Goal: Navigation & Orientation: Find specific page/section

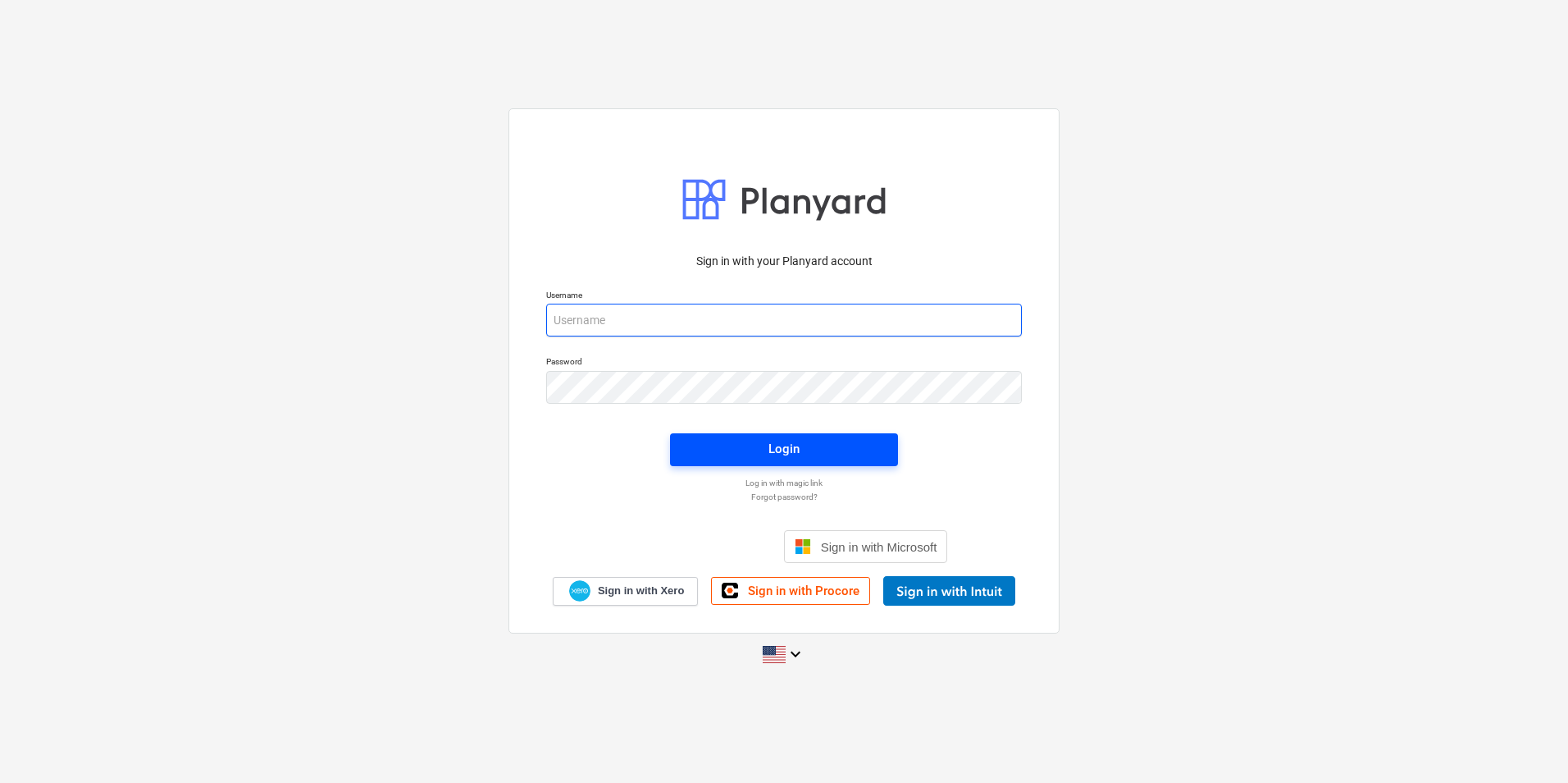
type input "[PERSON_NAME][EMAIL_ADDRESS][DOMAIN_NAME]"
click at [818, 445] on span "Login" at bounding box center [784, 449] width 188 height 21
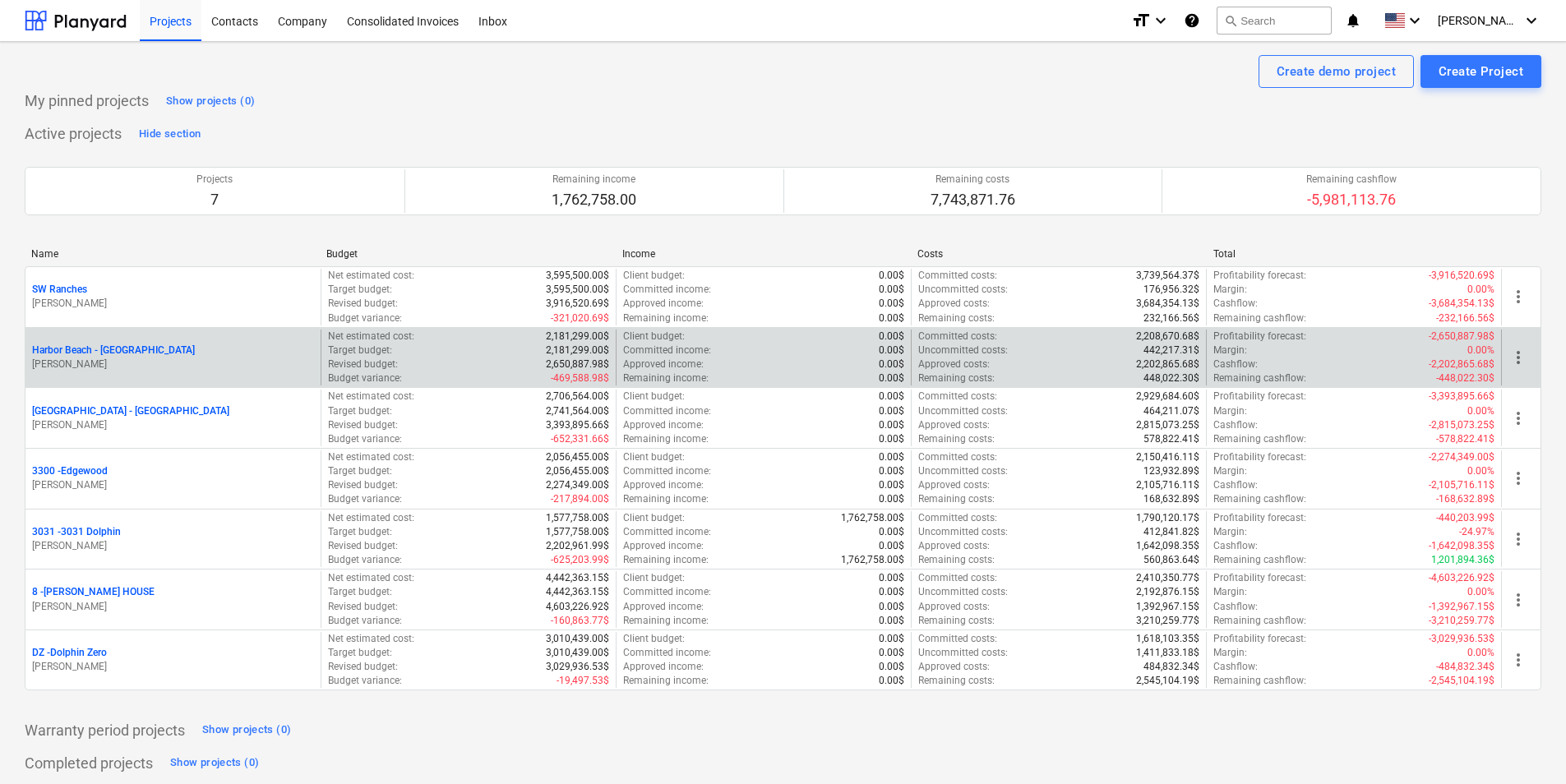
click at [118, 348] on p "Harbor Beach - [GEOGRAPHIC_DATA]" at bounding box center [113, 350] width 163 height 14
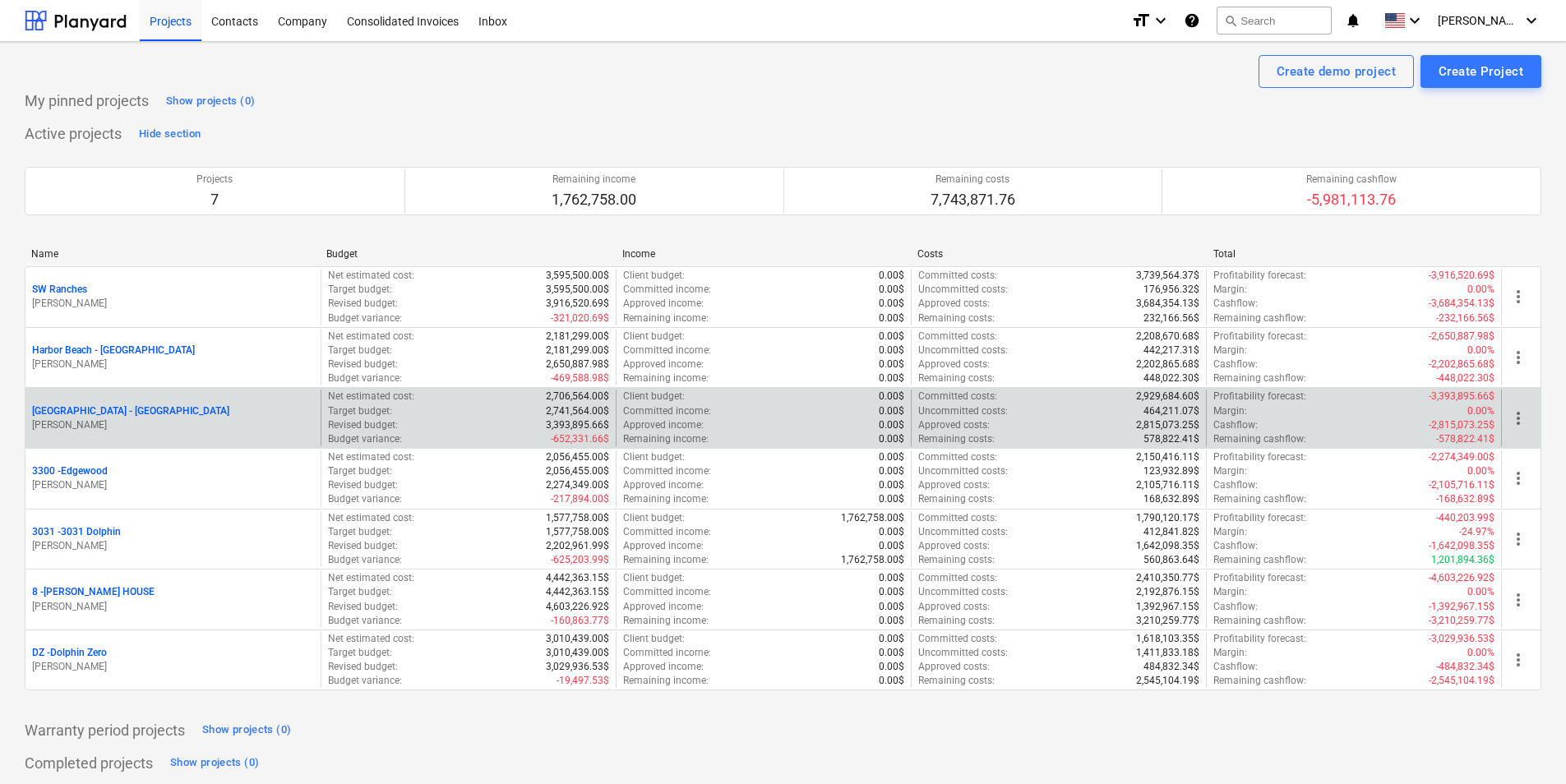
click at [122, 412] on p "[GEOGRAPHIC_DATA] - [GEOGRAPHIC_DATA]" at bounding box center [130, 411] width 197 height 14
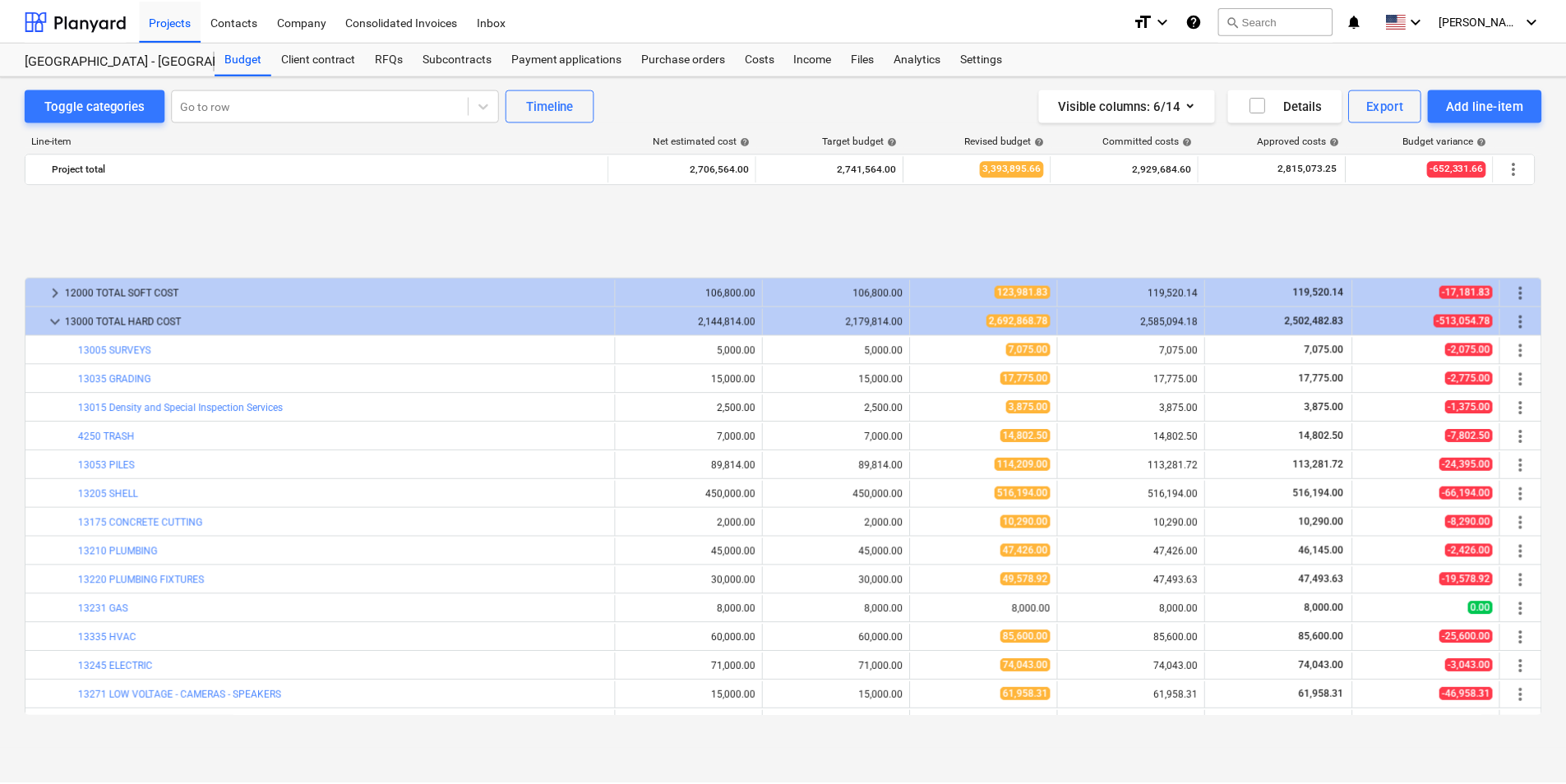
scroll to position [678, 0]
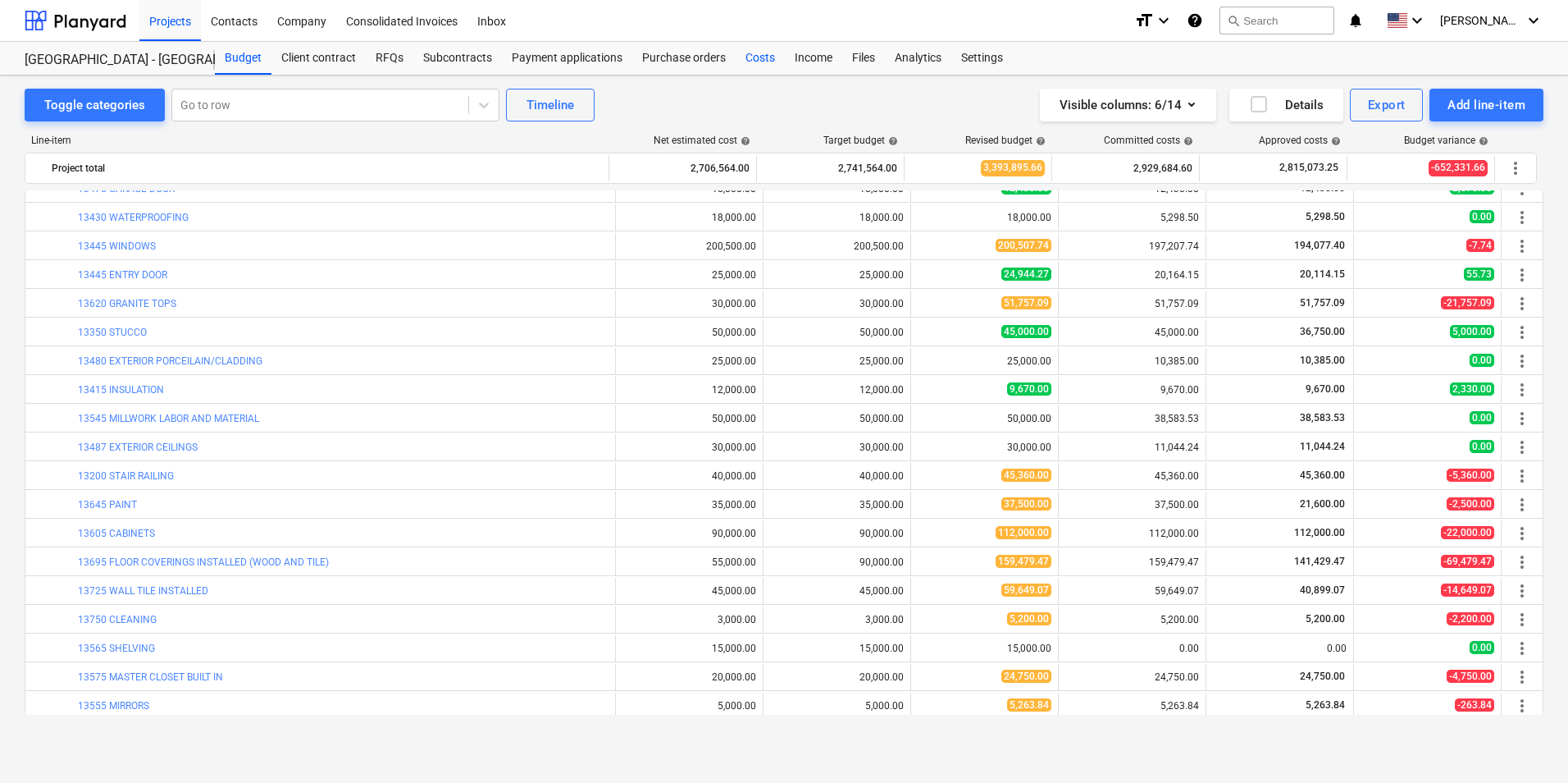
click at [755, 55] on div "Costs" at bounding box center [760, 58] width 49 height 33
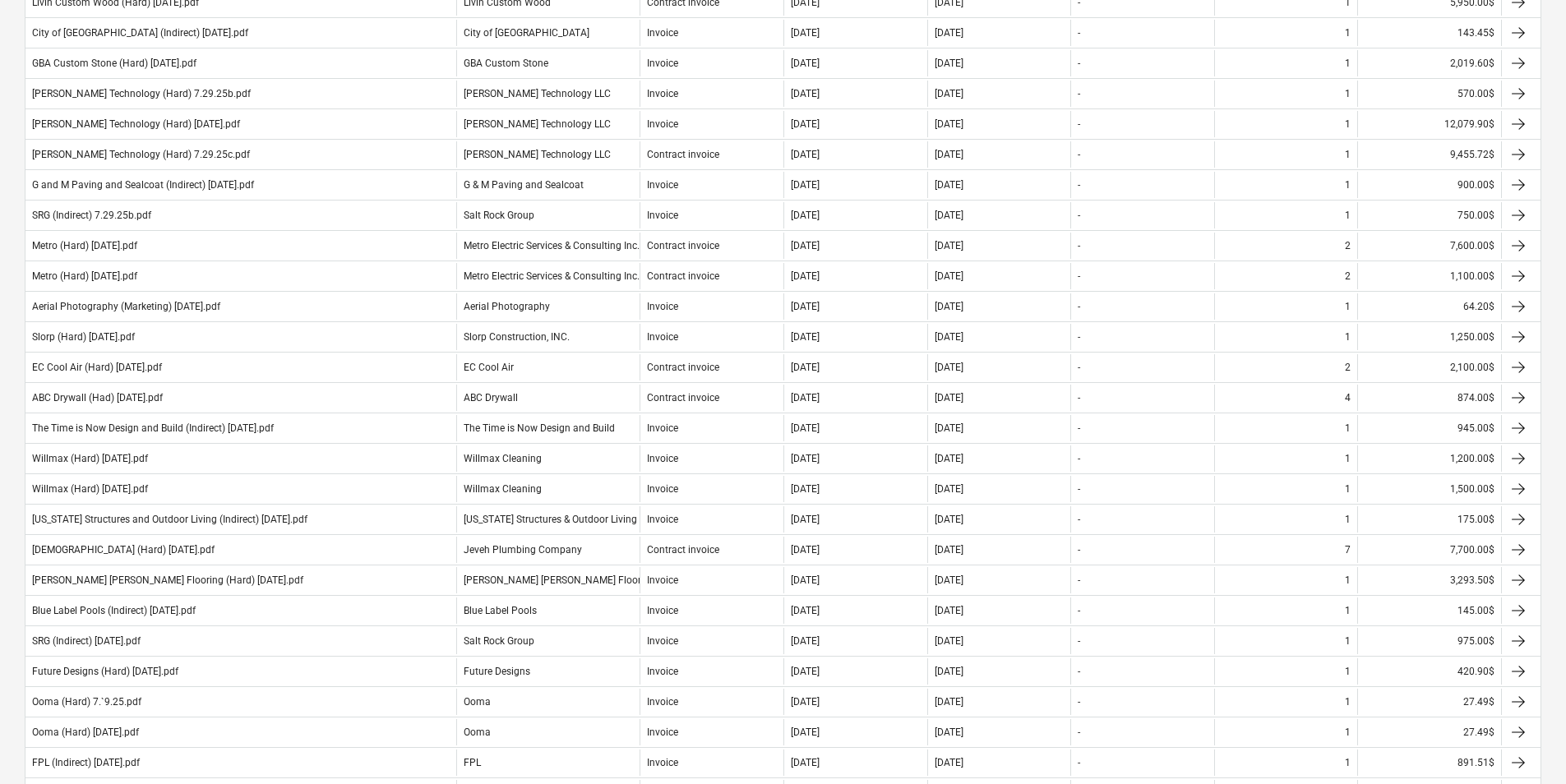
scroll to position [739, 0]
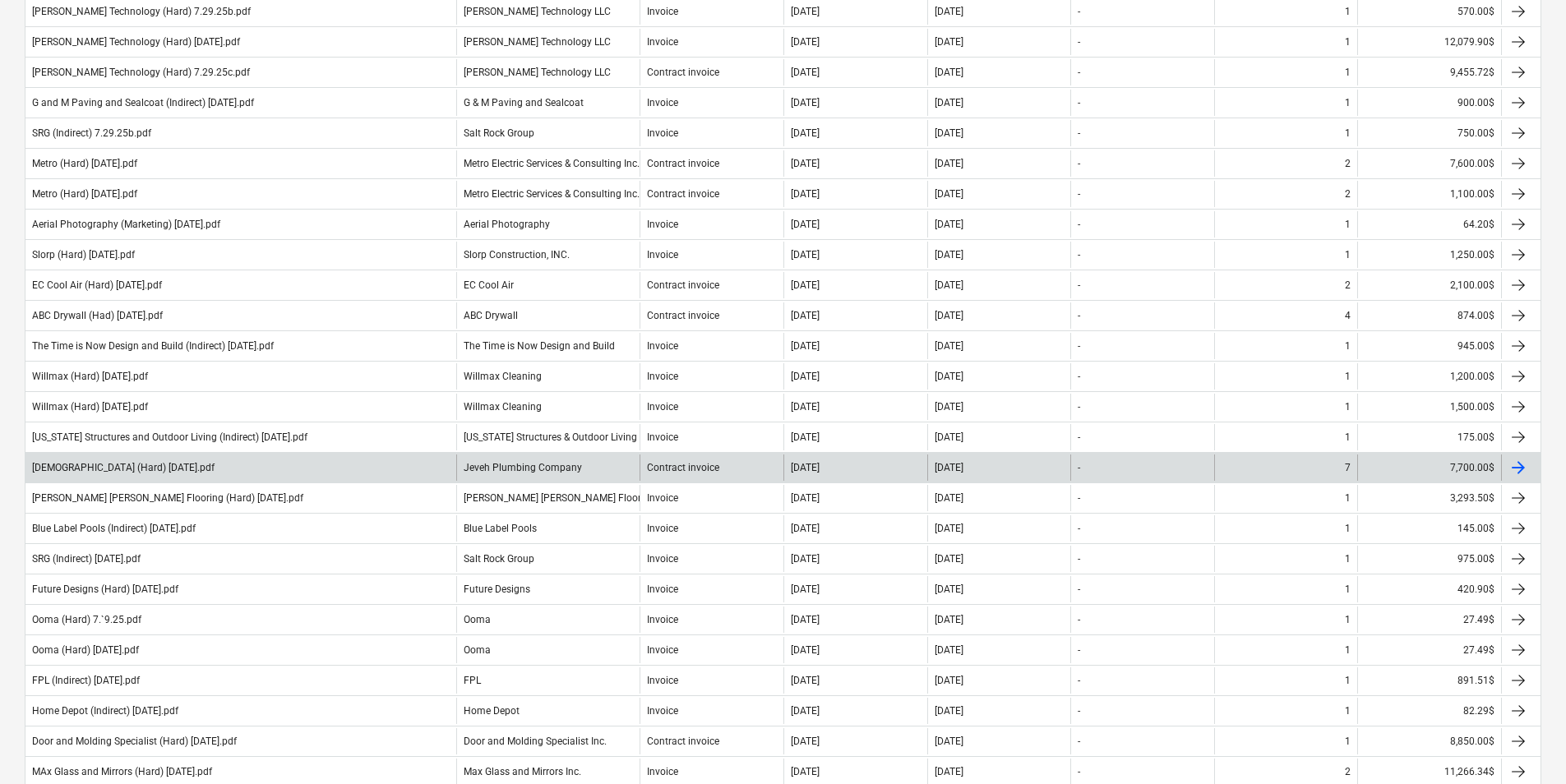
click at [545, 454] on div "Jeveh Plumbing Company" at bounding box center [548, 467] width 184 height 26
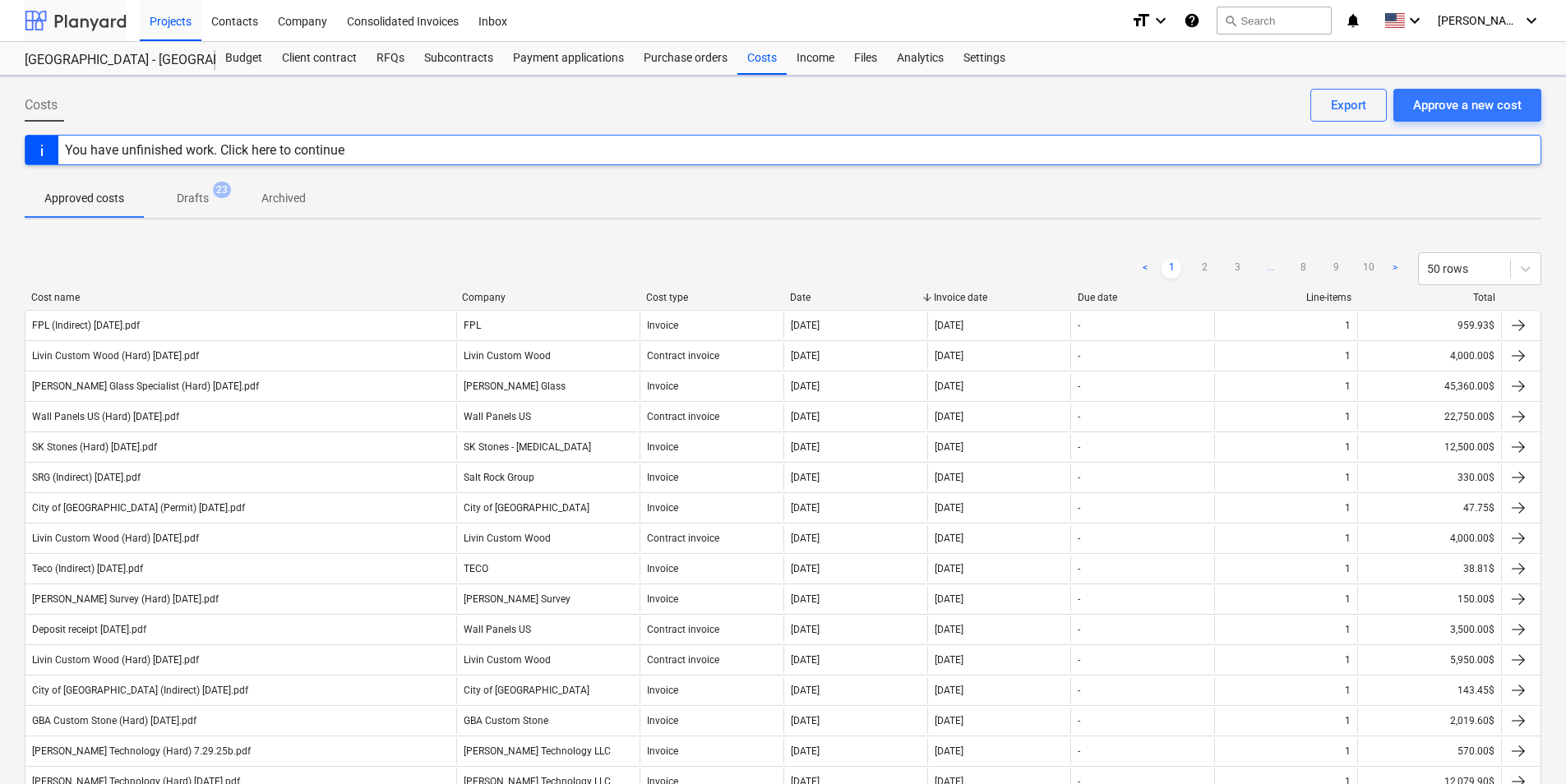
scroll to position [739, 0]
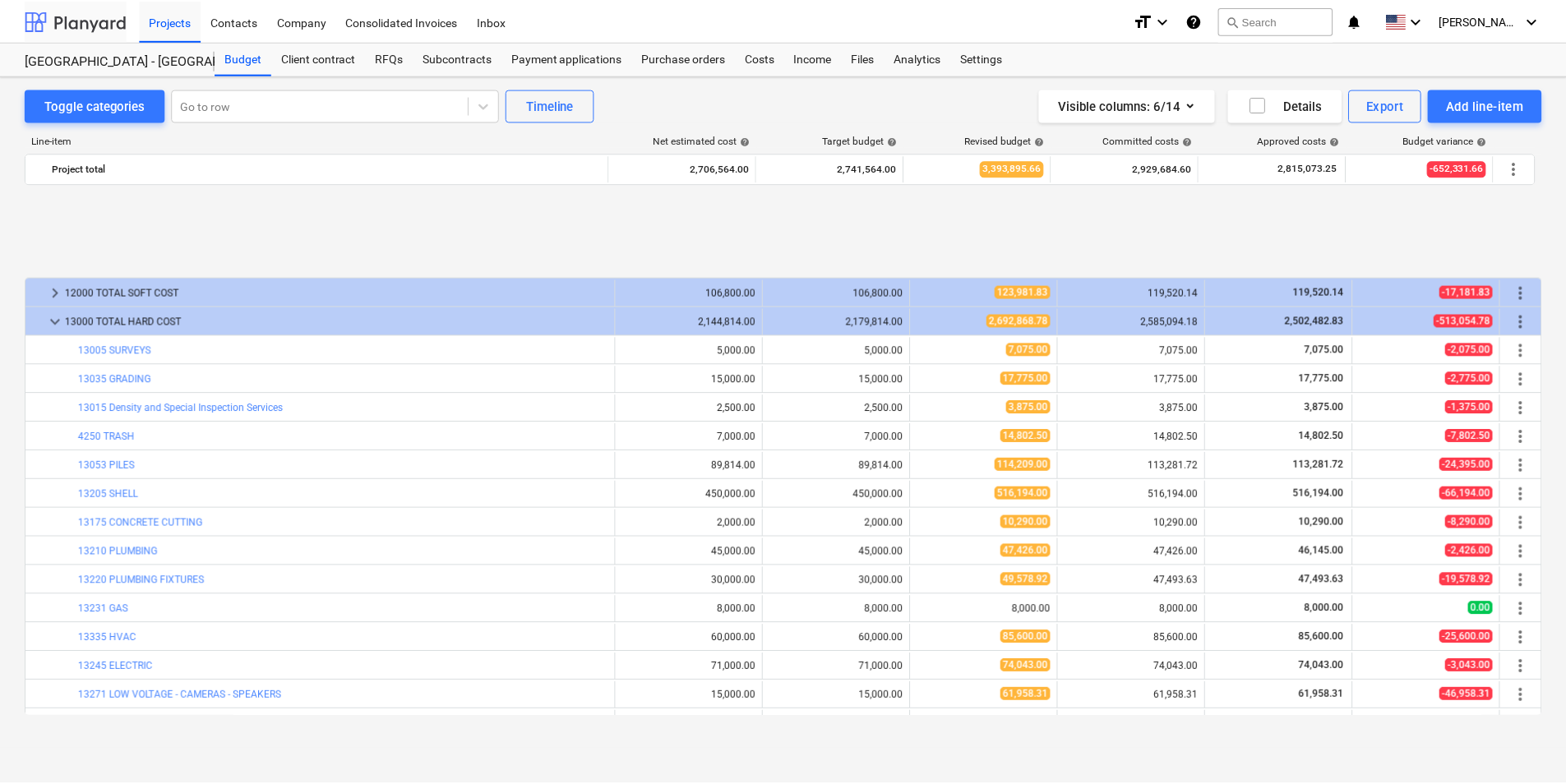
scroll to position [678, 0]
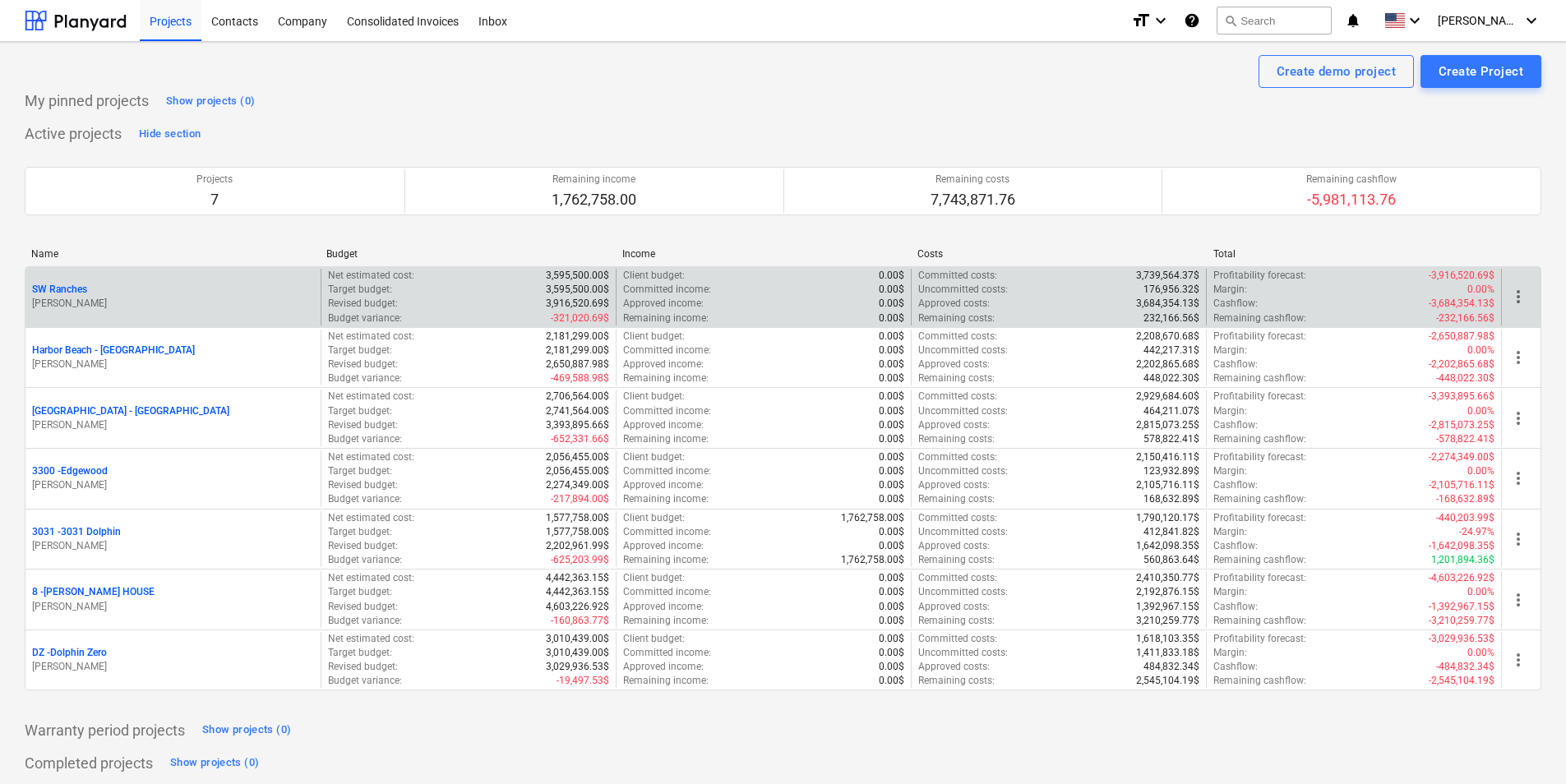
click at [77, 290] on p "SW Ranches" at bounding box center [59, 290] width 55 height 14
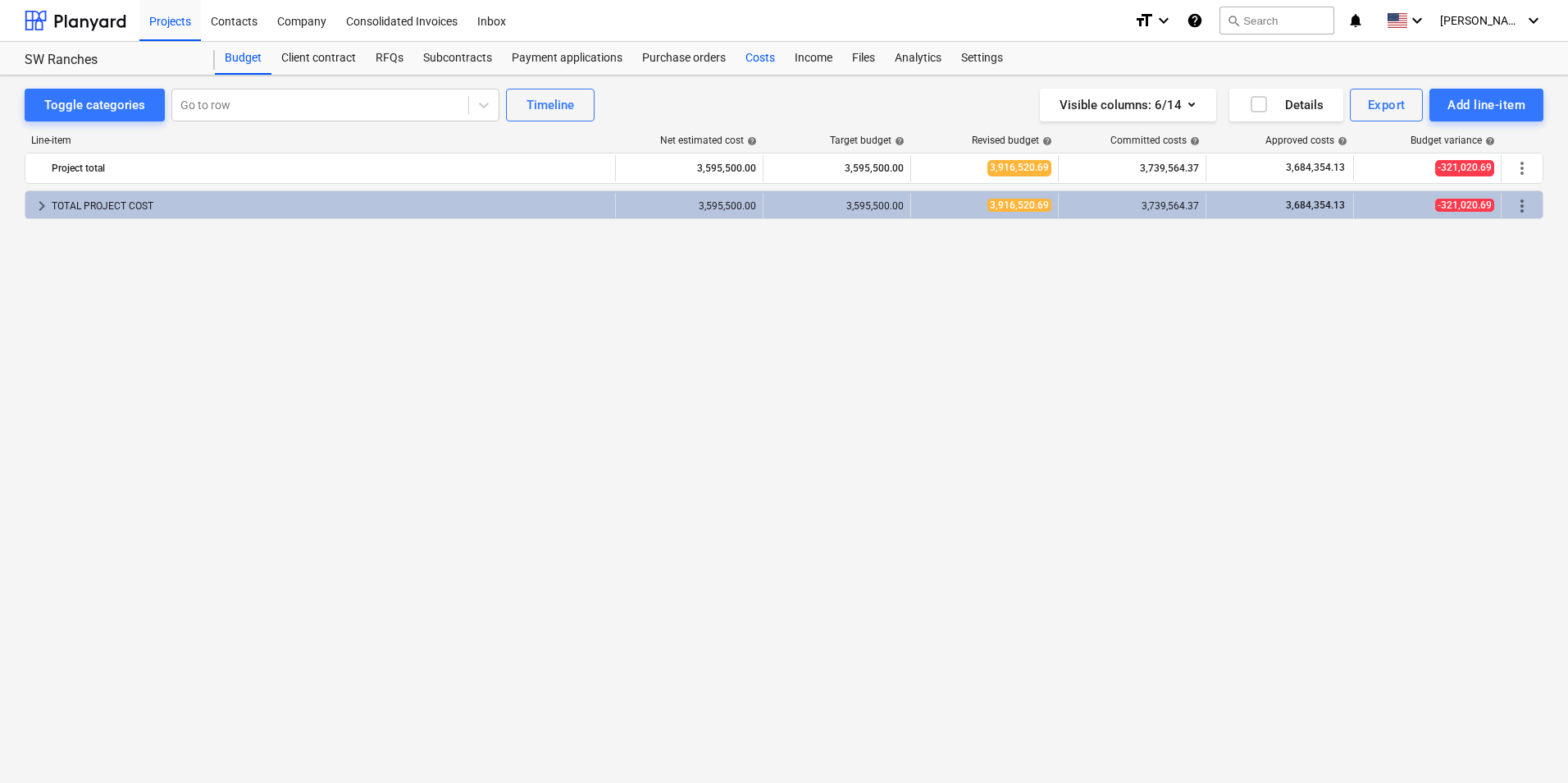
click at [753, 63] on div "Costs" at bounding box center [760, 58] width 49 height 33
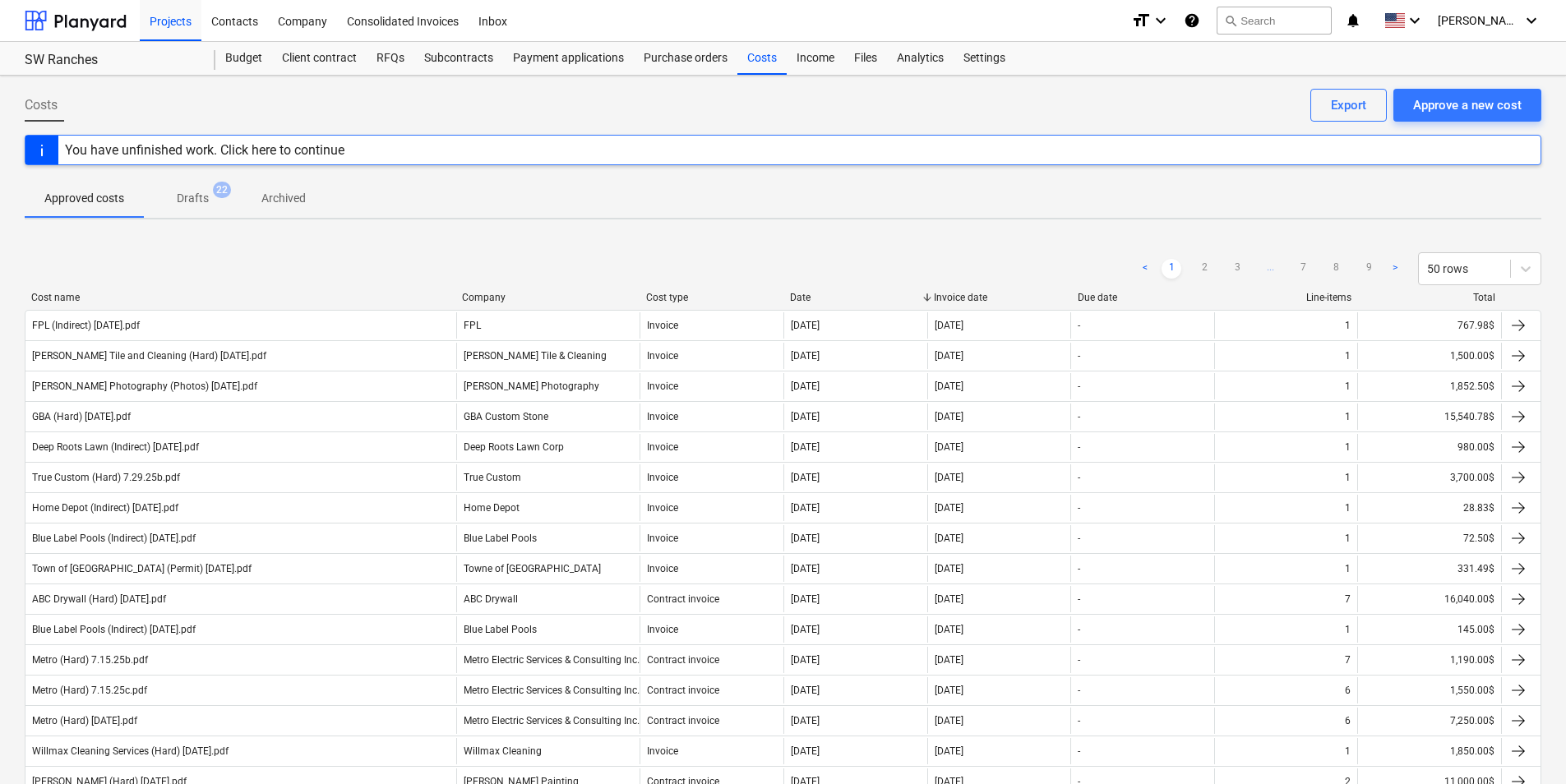
click at [176, 211] on span "Drafts 22" at bounding box center [193, 198] width 98 height 30
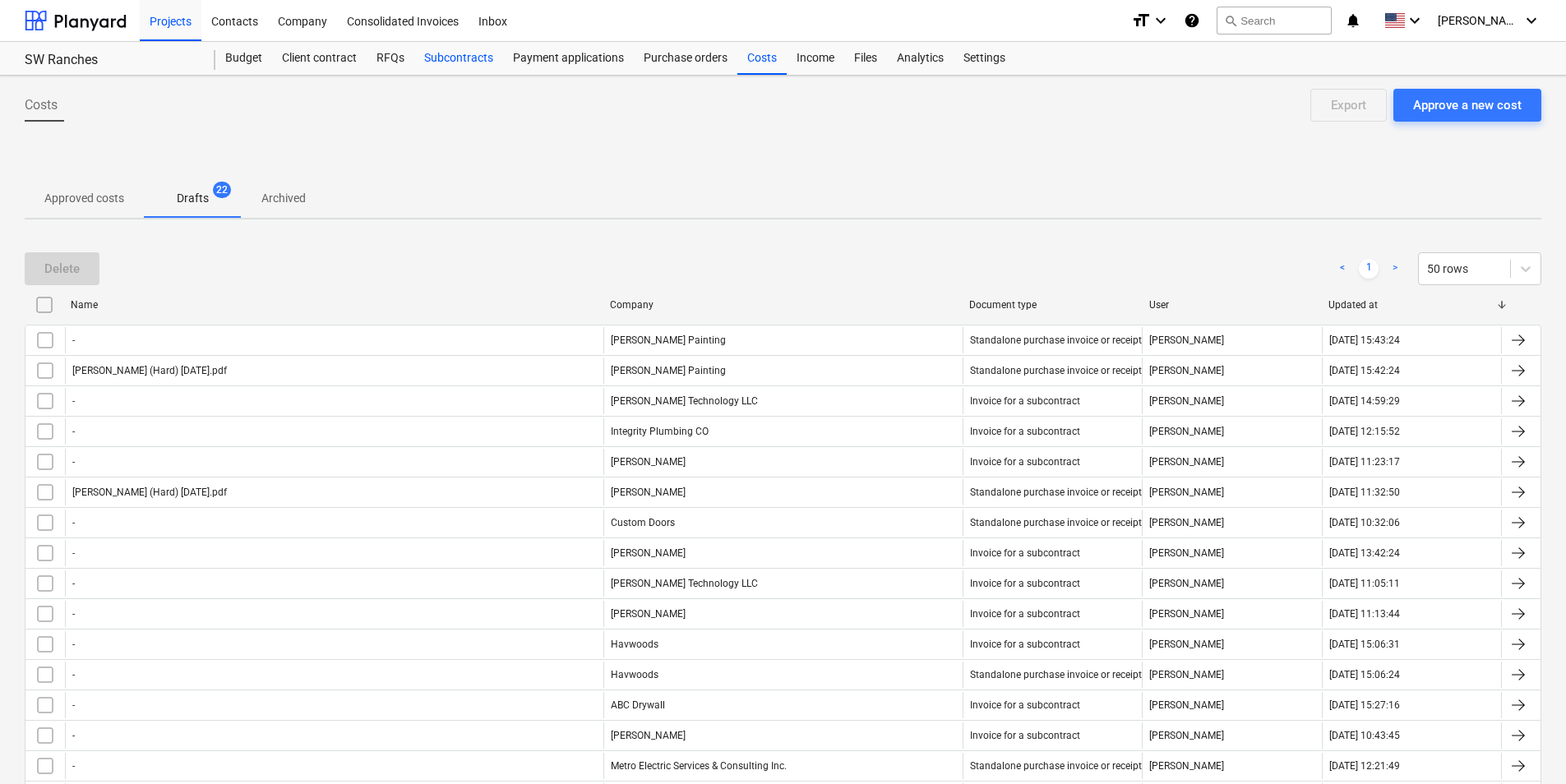
click at [460, 62] on div "Subcontracts" at bounding box center [458, 58] width 89 height 33
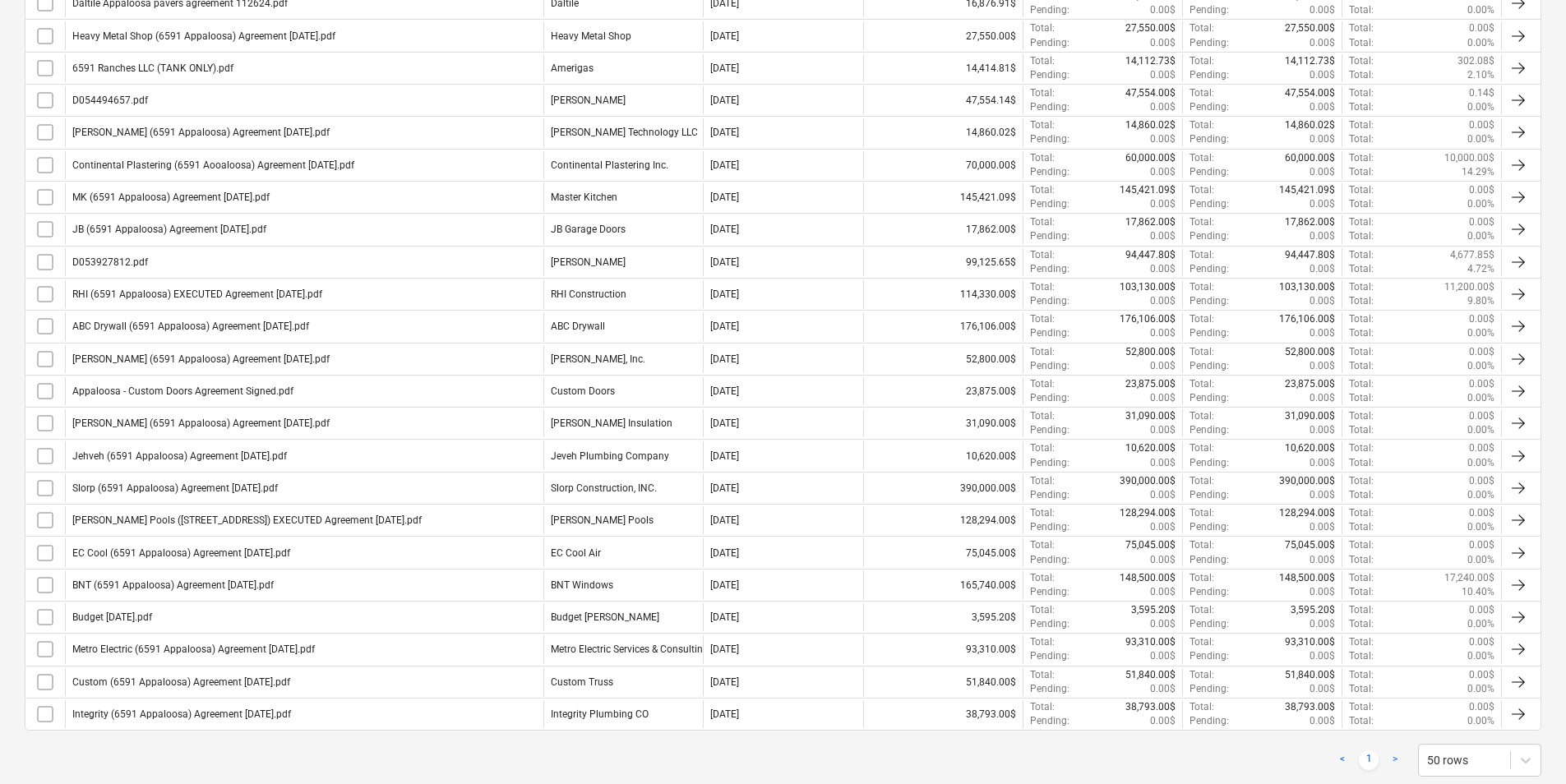
scroll to position [739, 0]
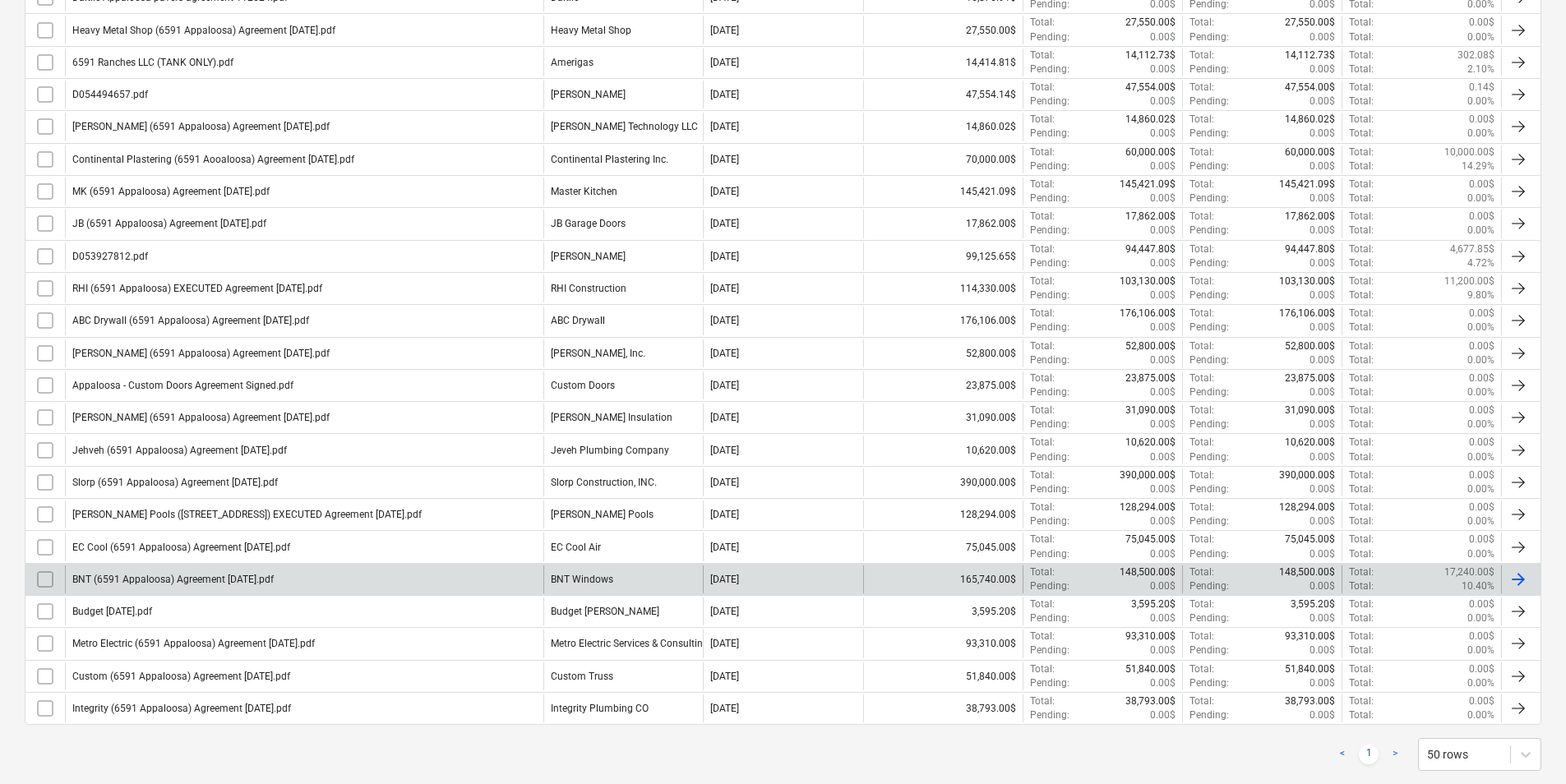
click at [596, 570] on div "BNT Windows" at bounding box center [623, 579] width 160 height 28
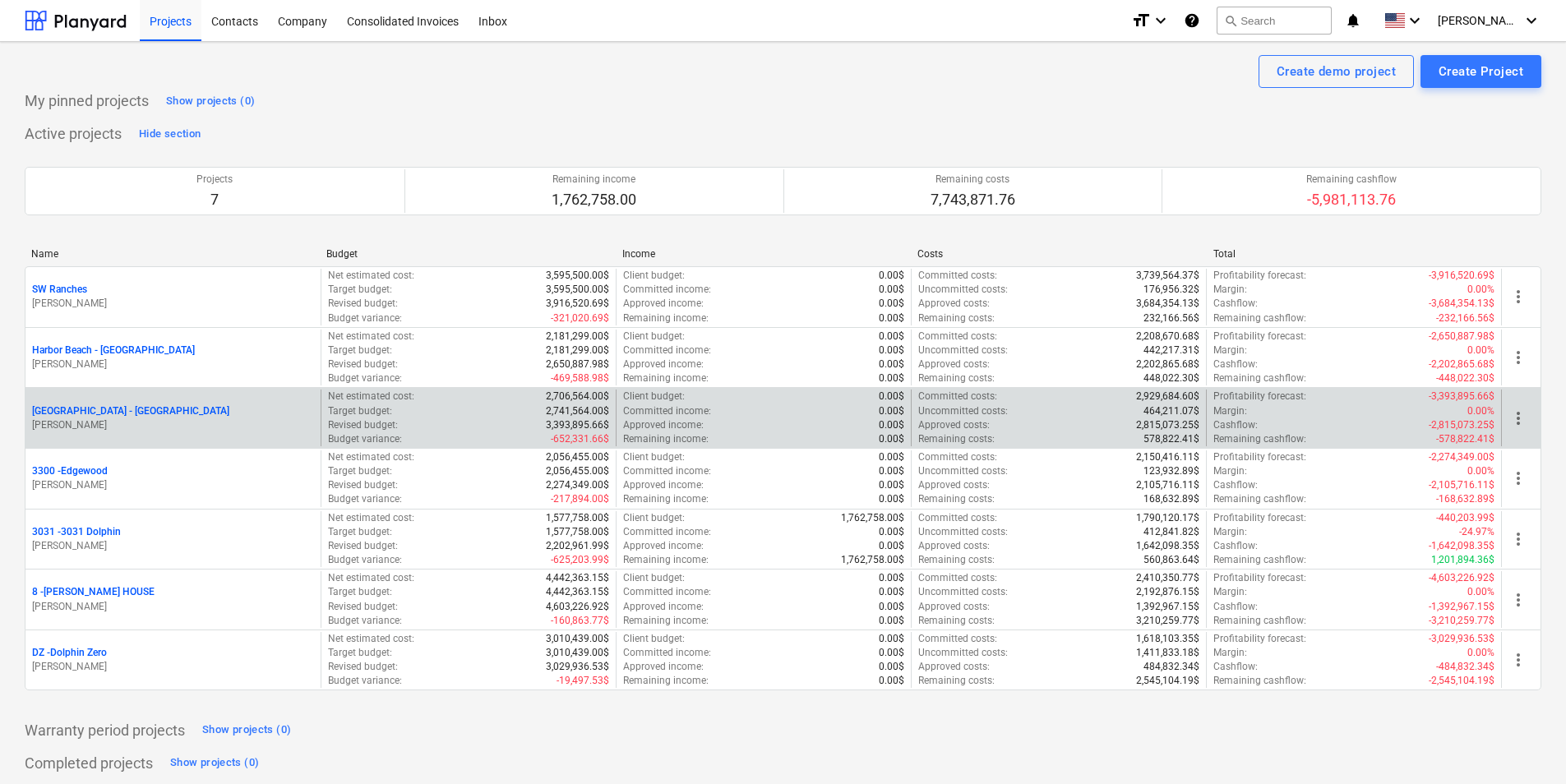
click at [111, 412] on p "[GEOGRAPHIC_DATA] - [GEOGRAPHIC_DATA]" at bounding box center [130, 411] width 197 height 14
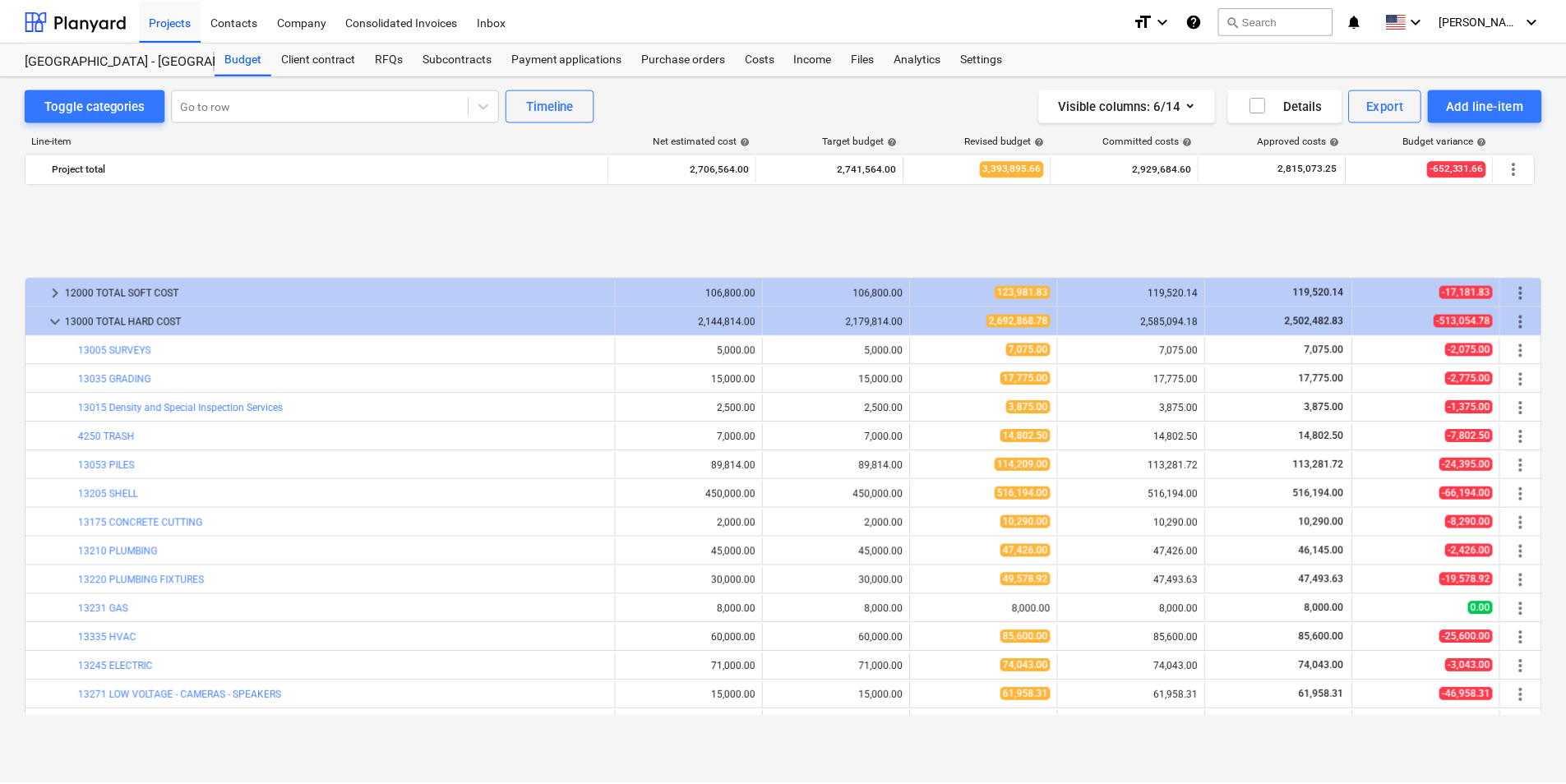
scroll to position [678, 0]
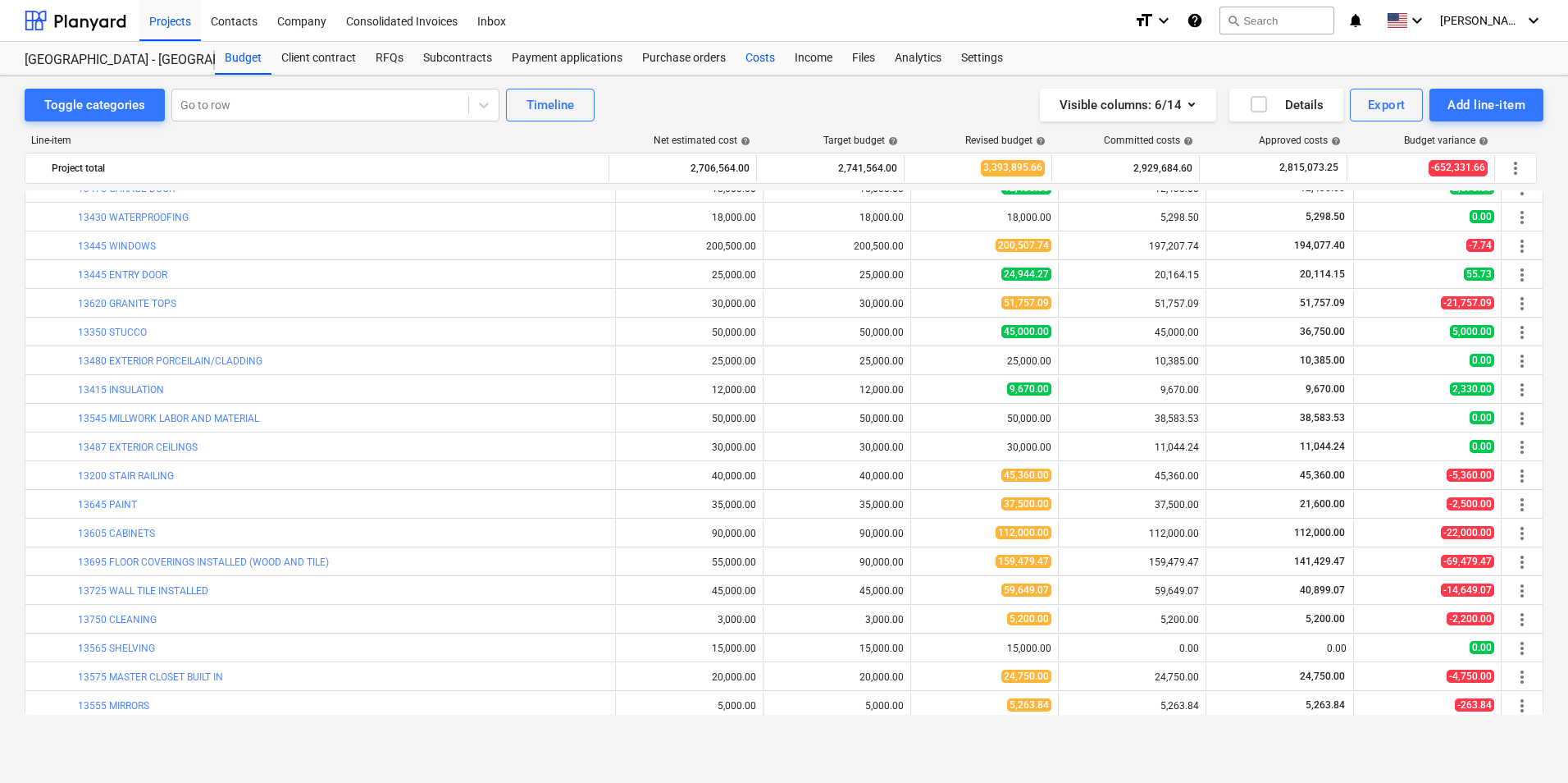
click at [766, 63] on div "Costs" at bounding box center [760, 58] width 49 height 33
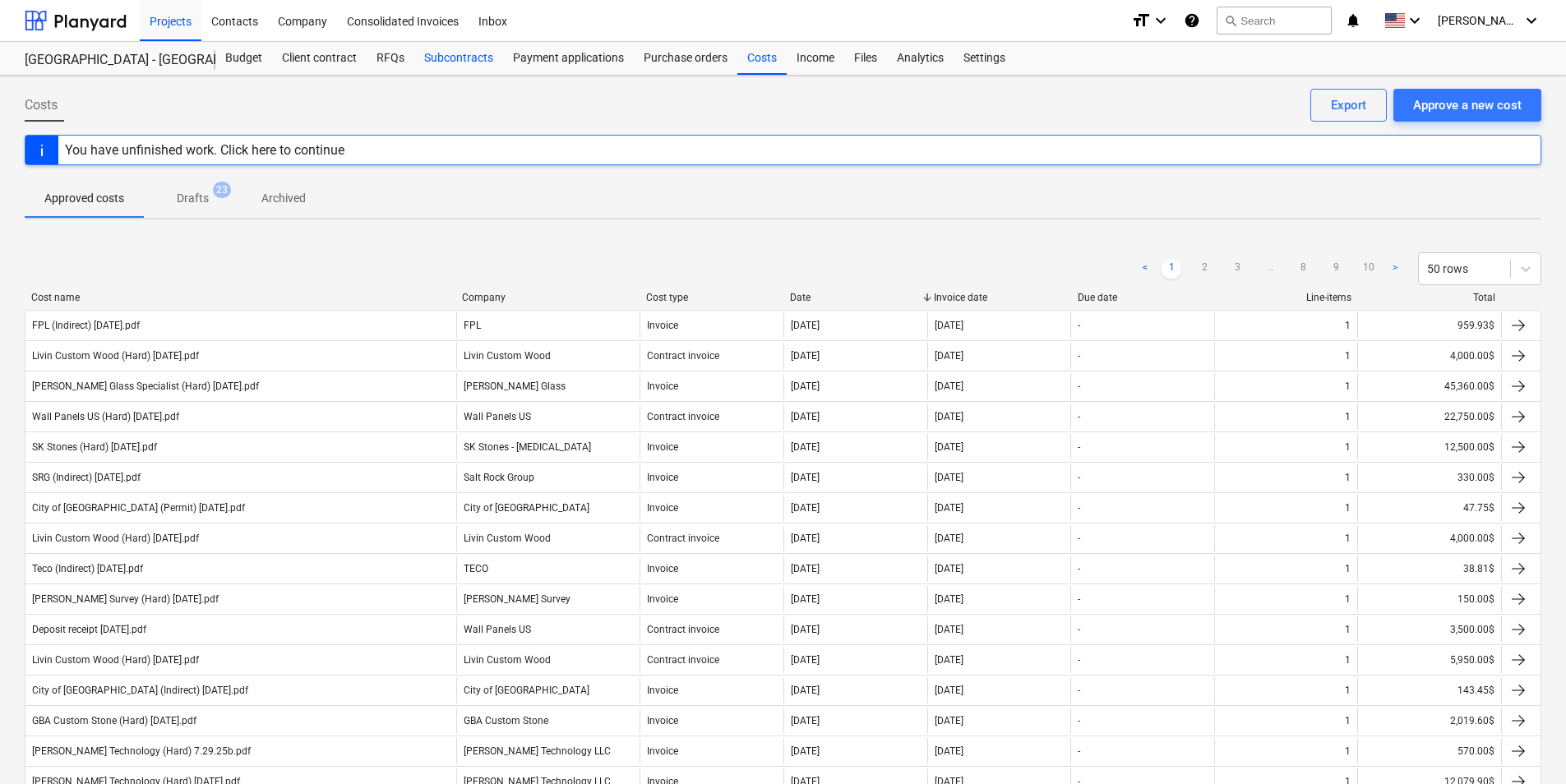
click at [467, 52] on div "Subcontracts" at bounding box center [458, 58] width 89 height 33
